Goal: Task Accomplishment & Management: Use online tool/utility

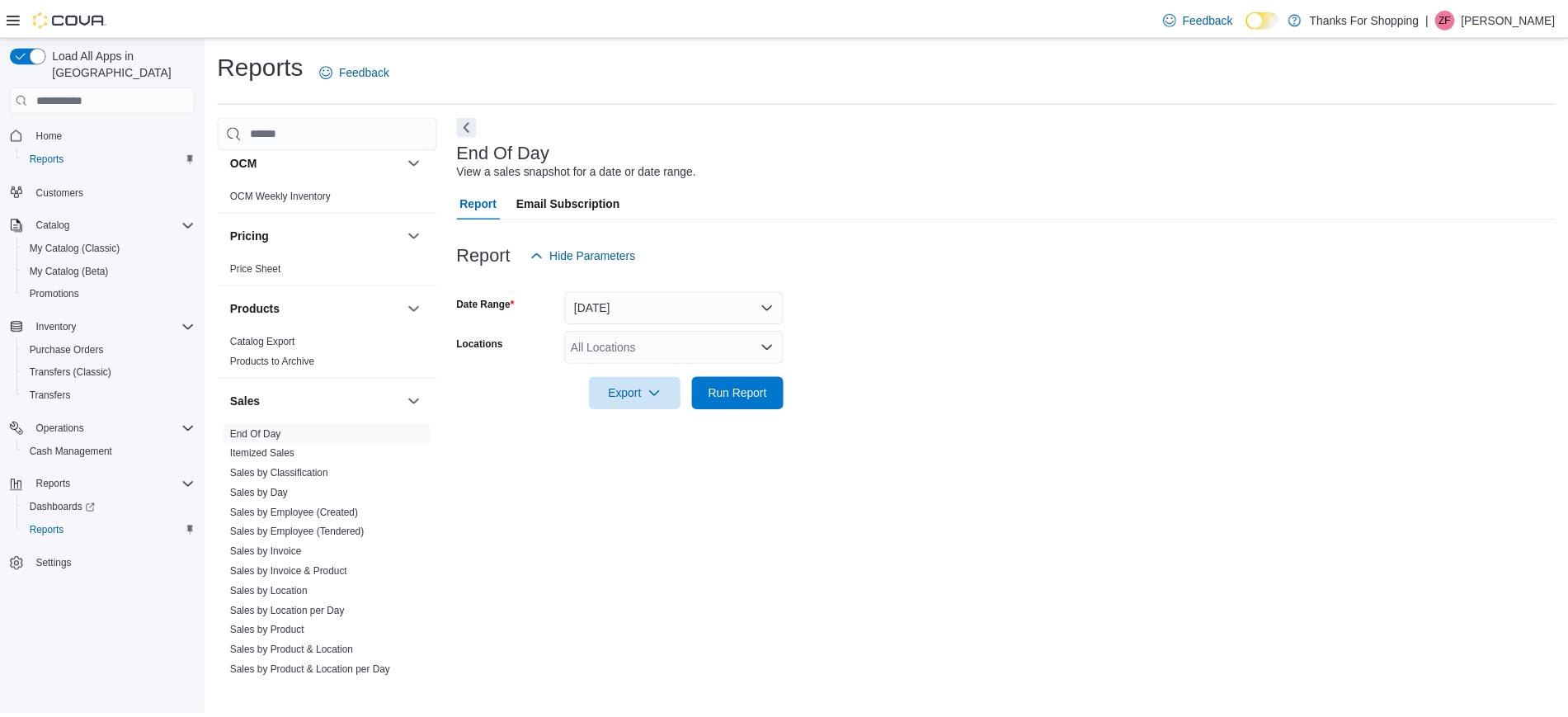
scroll to position [788, 0]
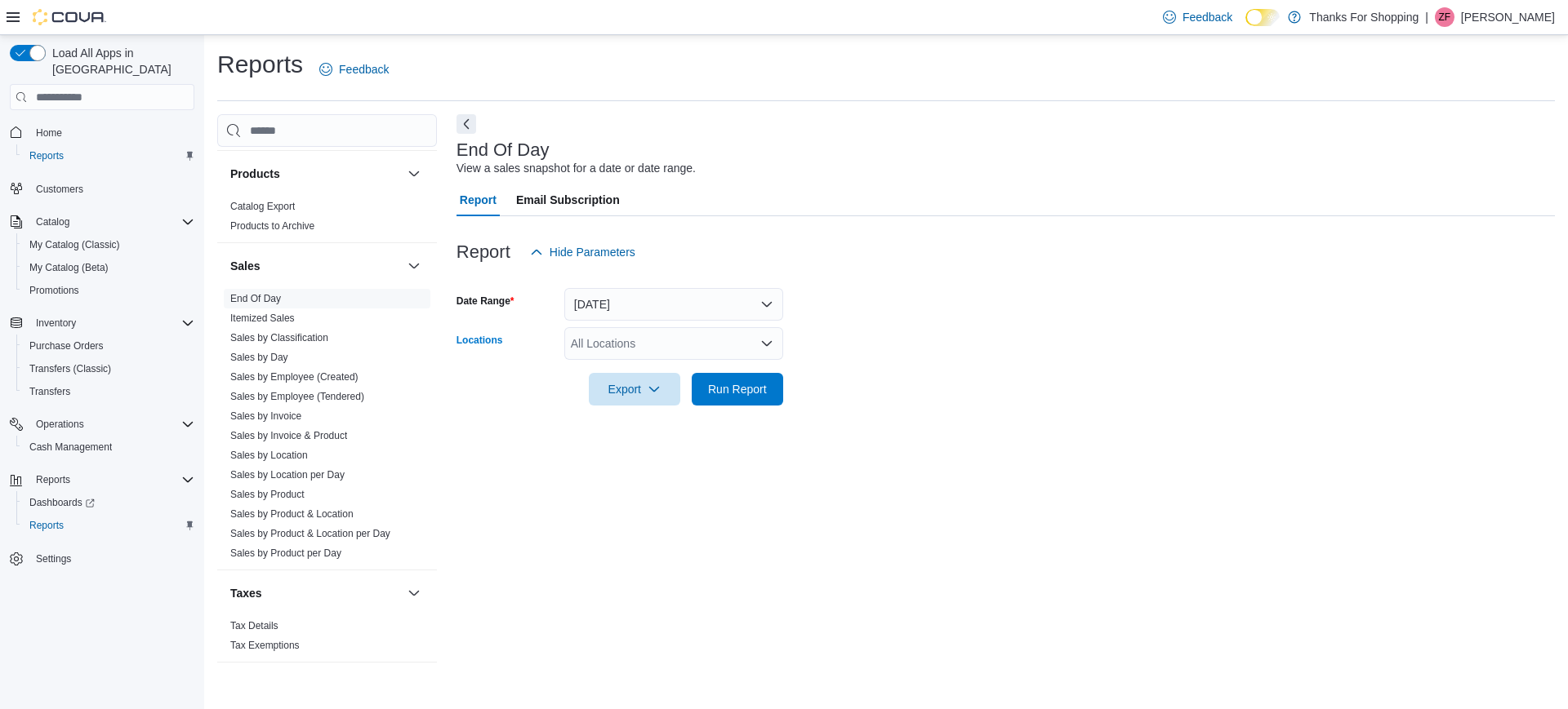
click at [670, 336] on div "All Locations" at bounding box center [674, 343] width 219 height 32
type input "*****"
click at [666, 373] on div "[GEOGRAPHIC_DATA]" at bounding box center [674, 371] width 199 height 17
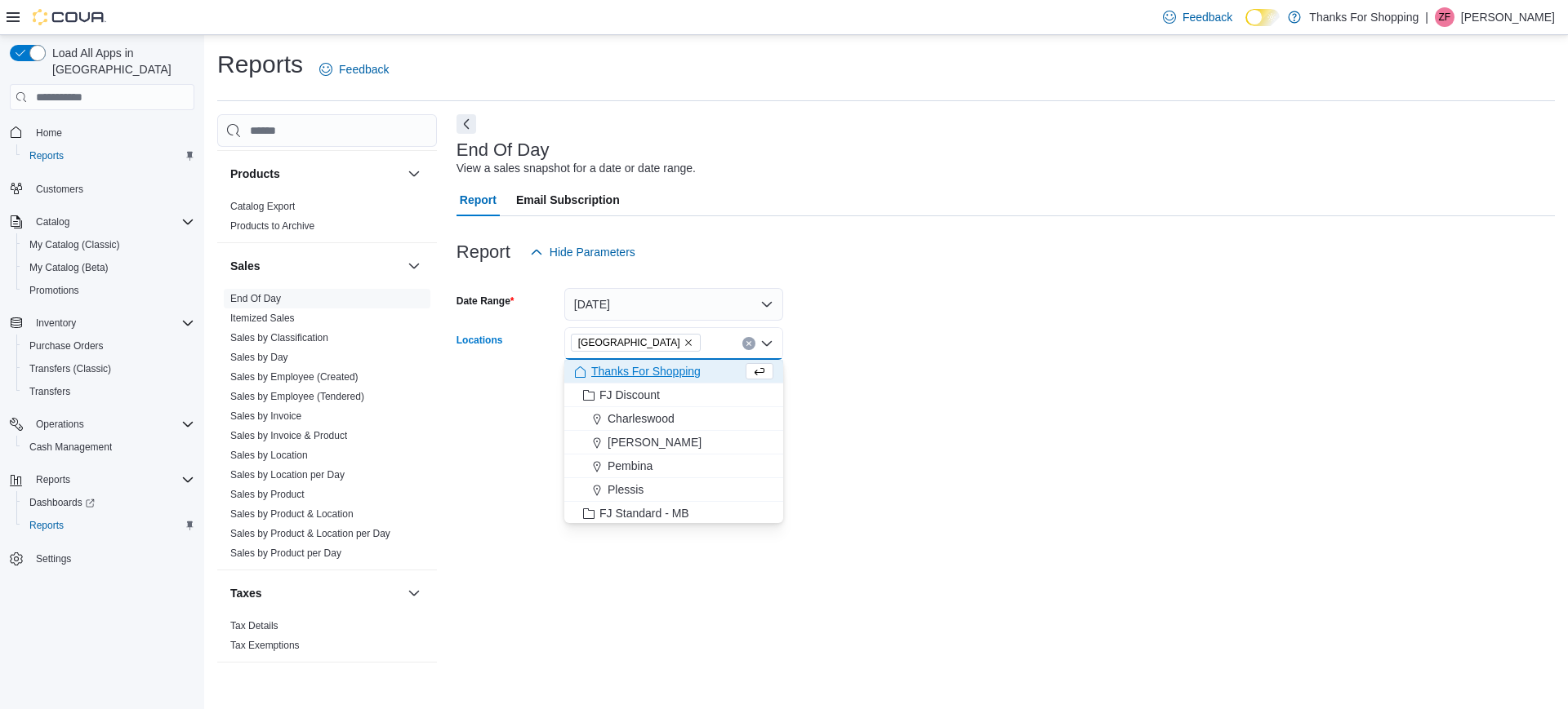
click at [873, 427] on div "End Of Day View a sales snapshot for a date or date range. Report Email Subscri…" at bounding box center [1005, 397] width 1099 height 565
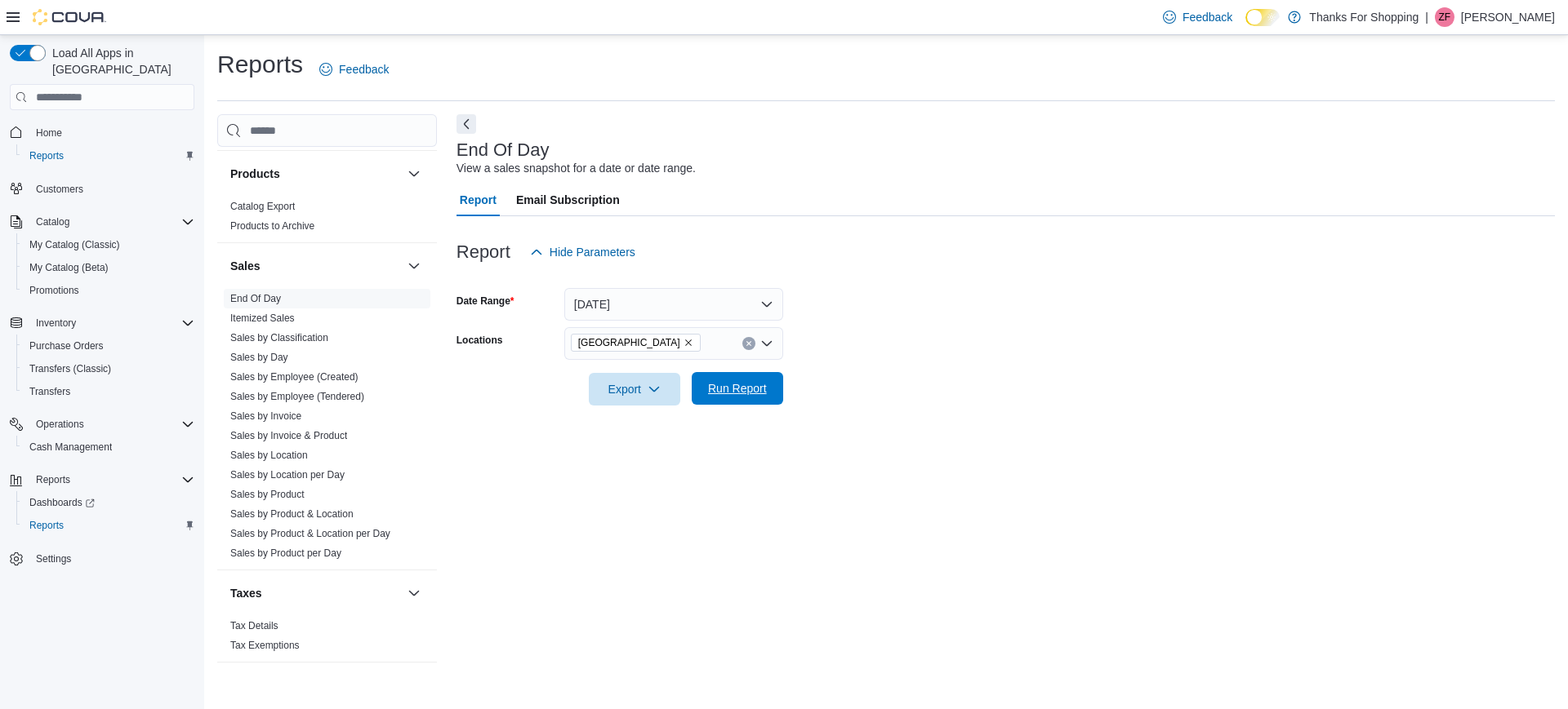
click at [757, 387] on span "Run Report" at bounding box center [736, 388] width 58 height 17
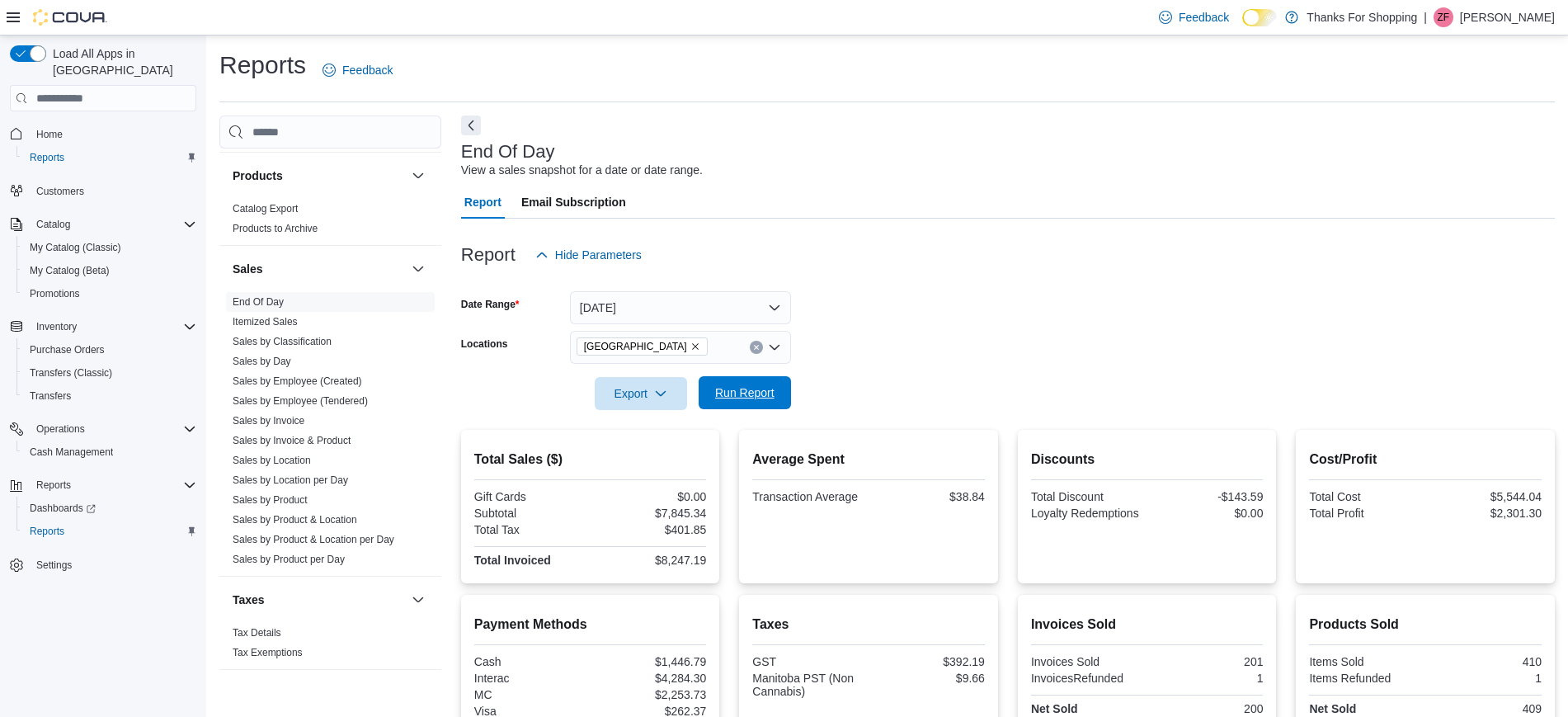
click at [765, 392] on span "Run Report" at bounding box center [744, 392] width 59 height 17
